Goal: Task Accomplishment & Management: Manage account settings

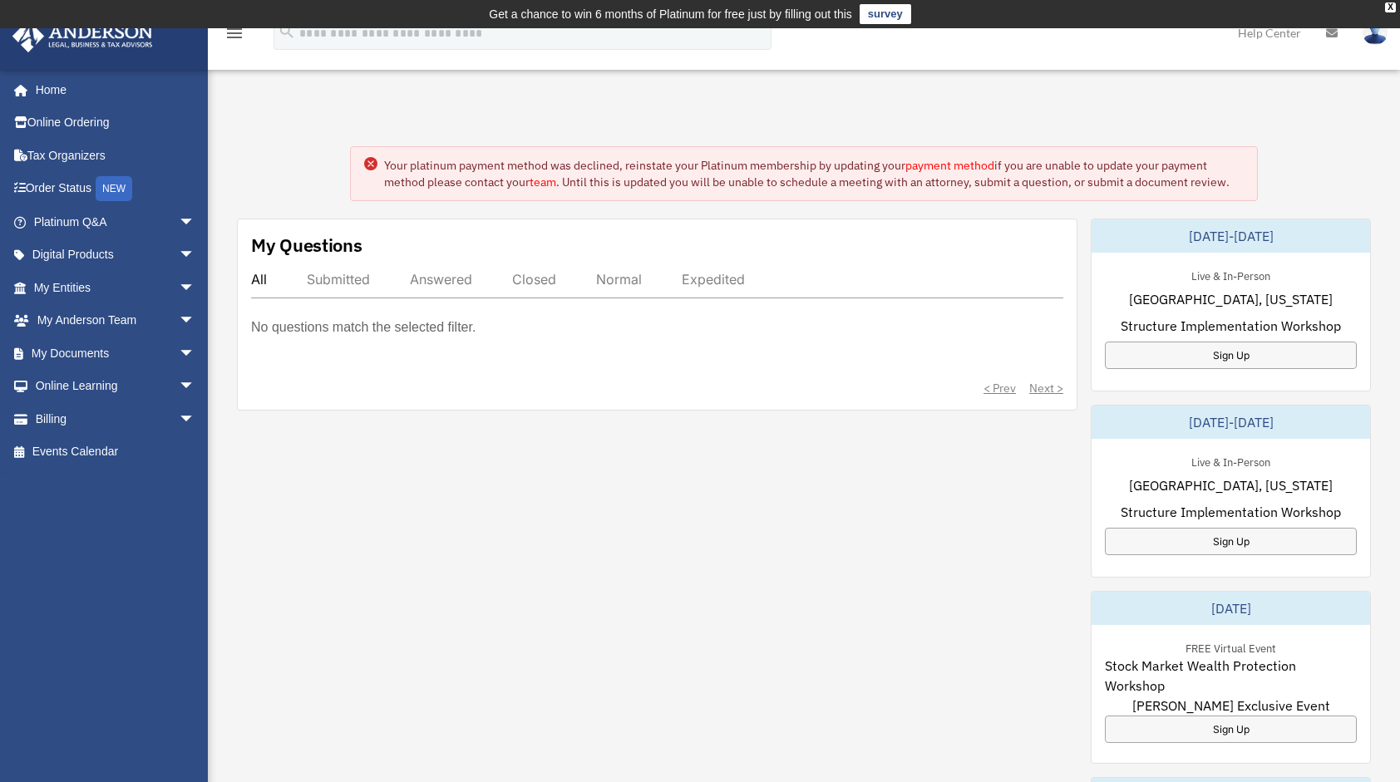
click at [948, 162] on link "payment method" at bounding box center [949, 165] width 89 height 15
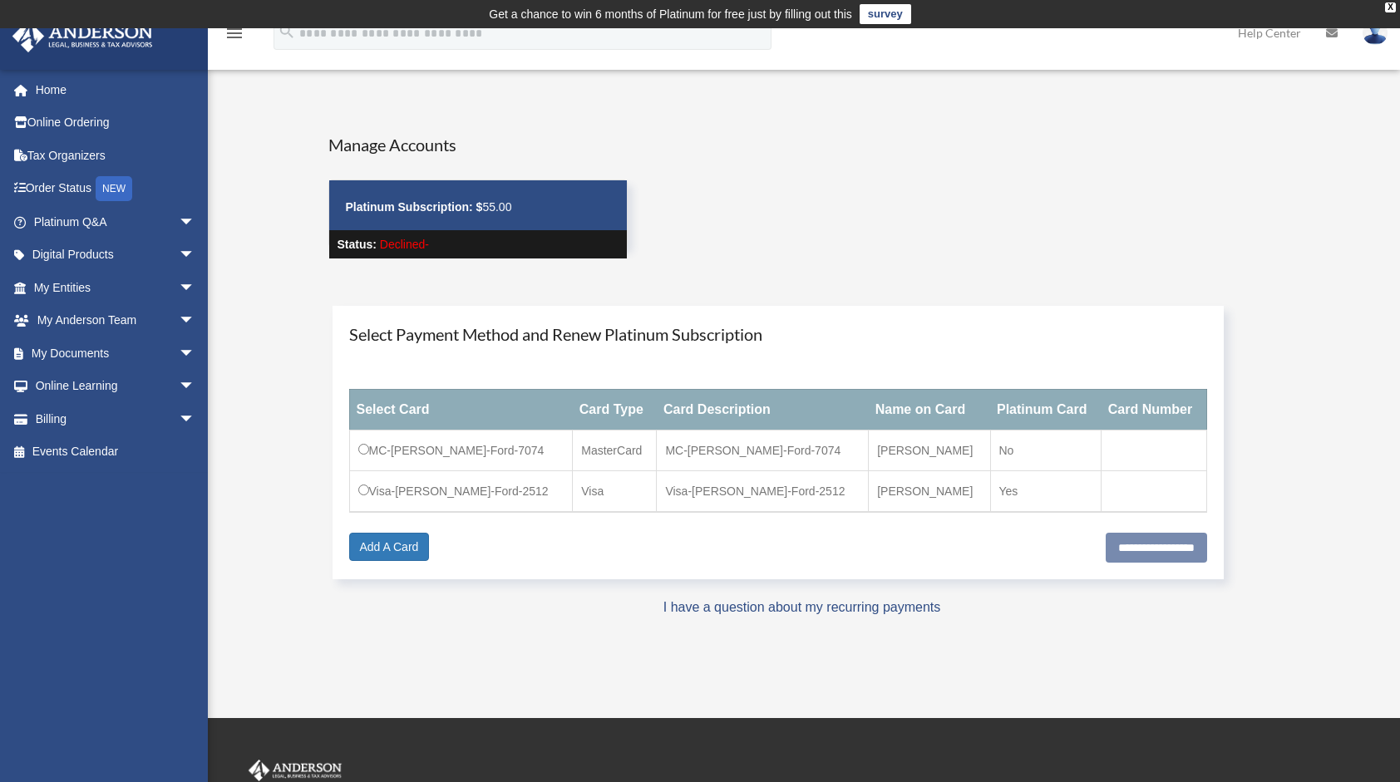
click at [369, 481] on td "Visa-[PERSON_NAME]-Ford-2512" at bounding box center [461, 491] width 224 height 42
click at [364, 494] on td "Visa-[PERSON_NAME]-Ford-2512" at bounding box center [461, 491] width 224 height 42
click at [1116, 544] on input "**********" at bounding box center [1156, 548] width 101 height 30
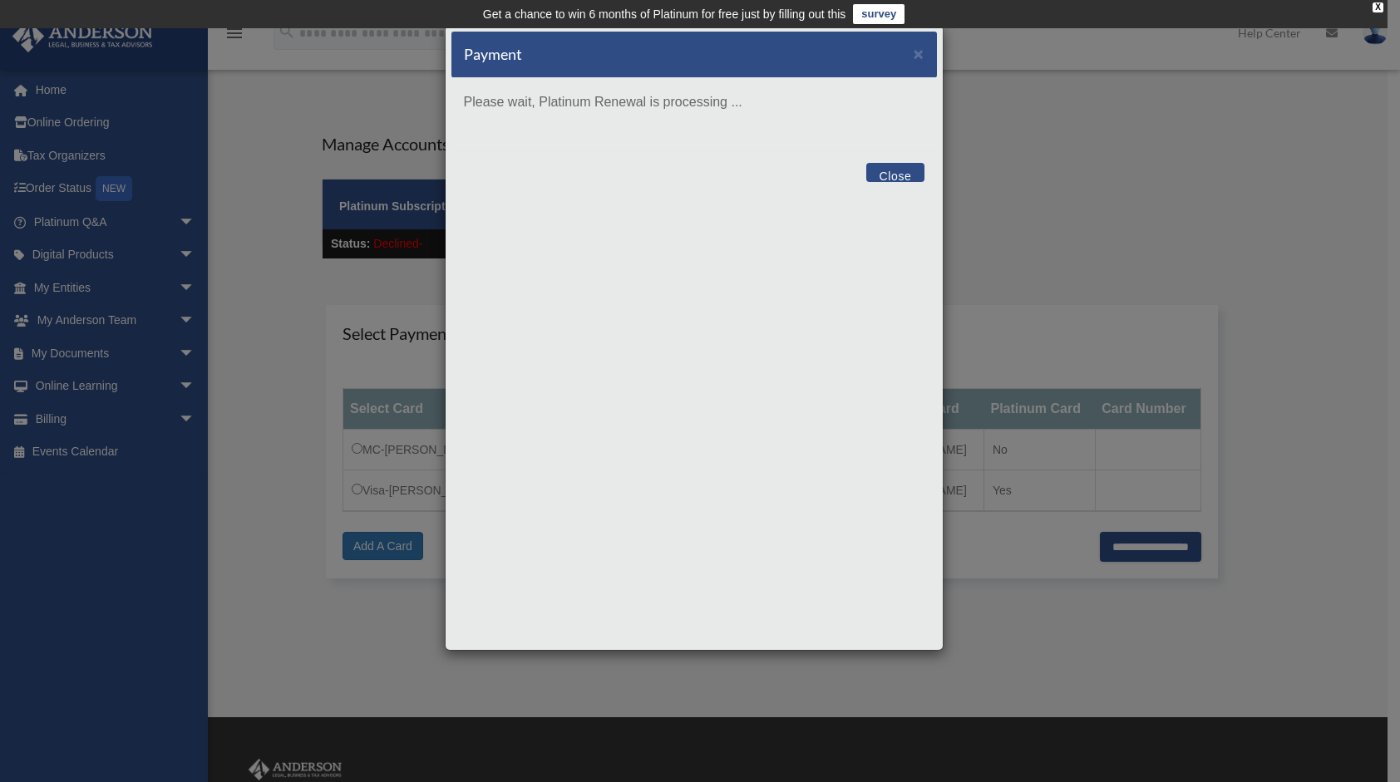
drag, startPoint x: 773, startPoint y: 52, endPoint x: 823, endPoint y: 52, distance: 49.9
click at [823, 52] on div "Payment ×" at bounding box center [693, 55] width 485 height 47
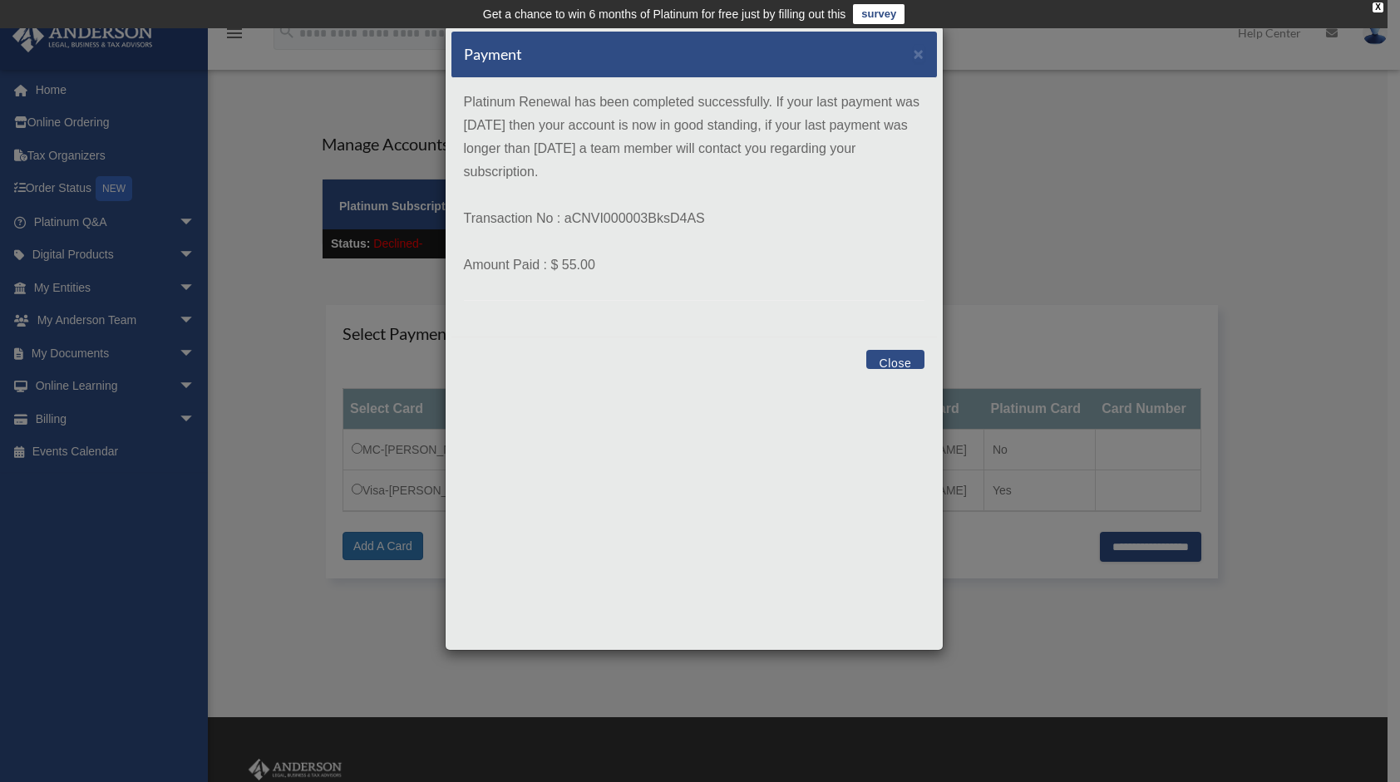
click at [884, 363] on button "Close" at bounding box center [894, 359] width 57 height 19
